Goal: Information Seeking & Learning: Learn about a topic

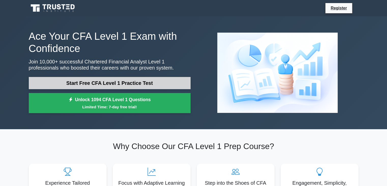
click at [183, 78] on link "Start Free CFA Level 1 Practice Test" at bounding box center [110, 83] width 162 height 12
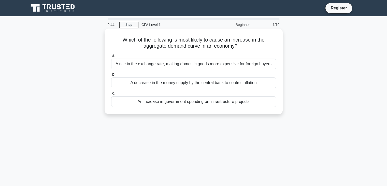
click at [185, 83] on div "A decrease in the money supply by the central bank to control inflation" at bounding box center [193, 82] width 165 height 11
click at [111, 76] on input "b. A decrease in the money supply by the central bank to control inflation" at bounding box center [111, 74] width 0 height 3
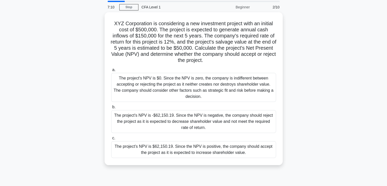
scroll to position [20, 0]
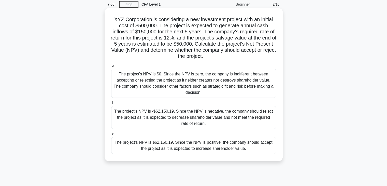
click at [196, 145] on div "The project's NPV is $62,150.19. Since the NPV is positive, the company should …" at bounding box center [193, 145] width 165 height 17
click at [111, 136] on input "c. The project's NPV is $62,150.19. Since the NPV is positive, the company shou…" at bounding box center [111, 133] width 0 height 3
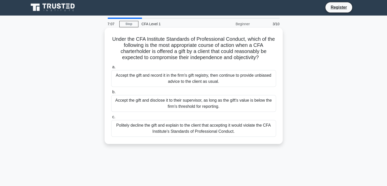
scroll to position [0, 0]
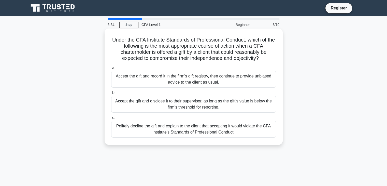
click at [237, 128] on div "Politely decline the gift and explain to the client that accepting it would vio…" at bounding box center [193, 129] width 165 height 17
click at [111, 119] on input "c. Politely decline the gift and explain to the client that accepting it would …" at bounding box center [111, 117] width 0 height 3
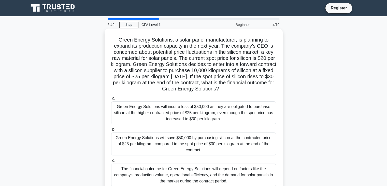
click at [237, 146] on div "Green Energy Solutions will save $50,000 by purchasing silicon at the contracte…" at bounding box center [193, 143] width 165 height 23
click at [111, 131] on input "b. Green Energy Solutions will save $50,000 by purchasing silicon at the contra…" at bounding box center [111, 129] width 0 height 3
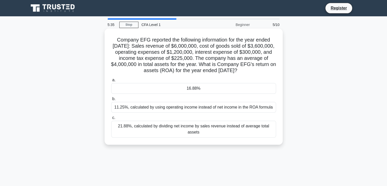
click at [205, 107] on div "11.25%, calculated by using operating income instead of net income in the ROA f…" at bounding box center [193, 107] width 165 height 11
click at [111, 100] on input "b. 11.25%, calculated by using operating income instead of net income in the RO…" at bounding box center [111, 98] width 0 height 3
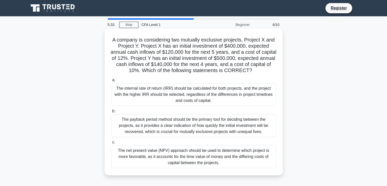
click at [199, 124] on div "The payback period method should be the primary tool for deciding between the p…" at bounding box center [193, 125] width 165 height 23
click at [111, 113] on input "b. The payback period method should be the primary tool for deciding between th…" at bounding box center [111, 110] width 0 height 3
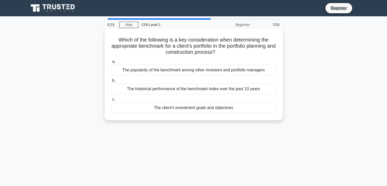
click at [215, 107] on div "The client's investment goals and objectives" at bounding box center [193, 107] width 165 height 11
click at [111, 101] on input "c. The client's investment goals and objectives" at bounding box center [111, 99] width 0 height 3
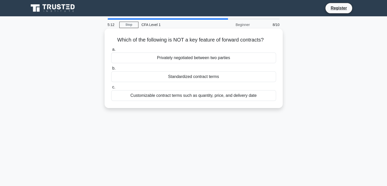
click at [220, 97] on div "Customizable contract terms such as quantity, price, and delivery date" at bounding box center [193, 95] width 165 height 11
click at [111, 89] on input "c. Customizable contract terms such as quantity, price, and delivery date" at bounding box center [111, 86] width 0 height 3
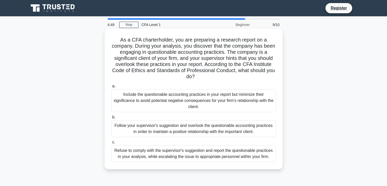
click at [214, 157] on div "Refuse to comply with the supervisor's suggestion and report the questionable p…" at bounding box center [193, 153] width 165 height 17
click at [111, 144] on input "c. Refuse to comply with the supervisor's suggestion and report the questionabl…" at bounding box center [111, 141] width 0 height 3
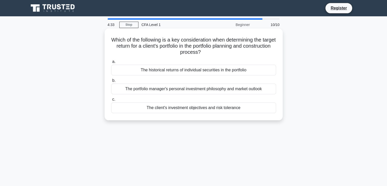
click at [230, 110] on div "The client's investment objectives and risk tolerance" at bounding box center [193, 107] width 165 height 11
click at [111, 101] on input "c. The client's investment objectives and risk tolerance" at bounding box center [111, 99] width 0 height 3
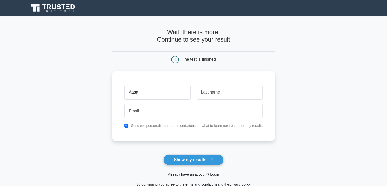
type input "Aaaa"
click at [224, 94] on input "text" at bounding box center [230, 92] width 66 height 15
type input "Uiye"
click at [126, 125] on input "checkbox" at bounding box center [126, 125] width 4 height 4
checkbox input "false"
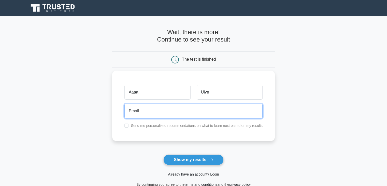
click at [136, 113] on input "email" at bounding box center [193, 111] width 138 height 15
click at [142, 112] on input "anu0726@gmail.com" at bounding box center [193, 111] width 138 height 15
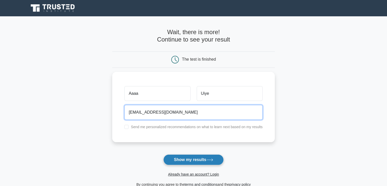
type input "anu0703@gmail.com"
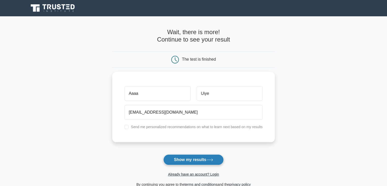
click at [194, 157] on button "Show my results" at bounding box center [193, 159] width 60 height 11
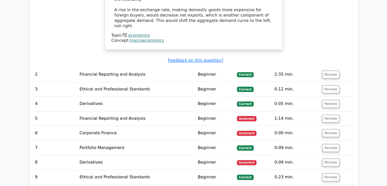
scroll to position [587, 0]
click at [264, 111] on td "Incorrect" at bounding box center [253, 118] width 37 height 14
click at [327, 114] on button "Review" at bounding box center [330, 118] width 17 height 8
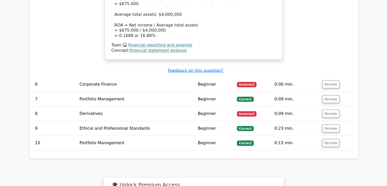
scroll to position [920, 0]
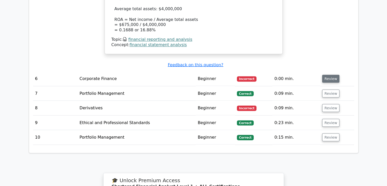
click at [329, 75] on button "Review" at bounding box center [330, 79] width 17 height 8
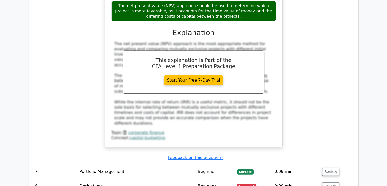
scroll to position [1133, 0]
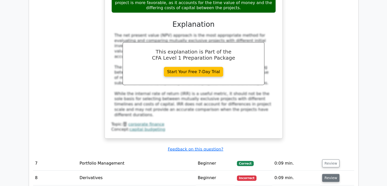
click at [334, 174] on button "Review" at bounding box center [330, 178] width 17 height 8
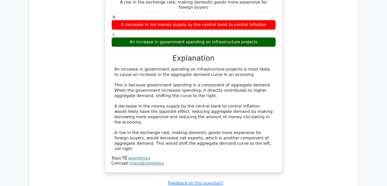
scroll to position [1540, 0]
